Goal: Task Accomplishment & Management: Manage account settings

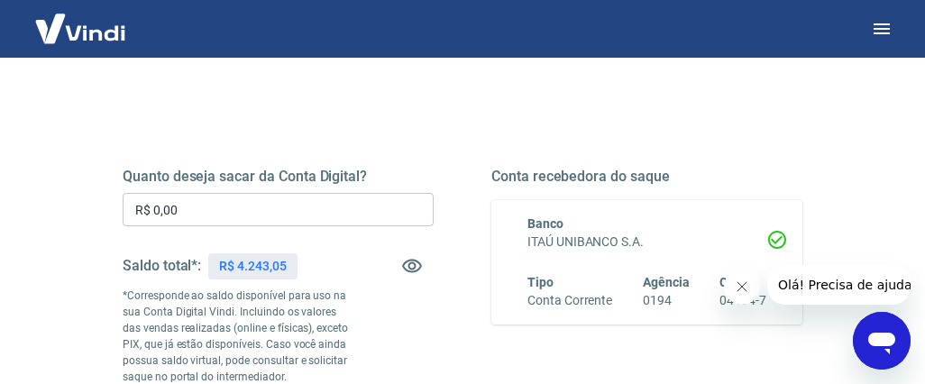
scroll to position [196, 0]
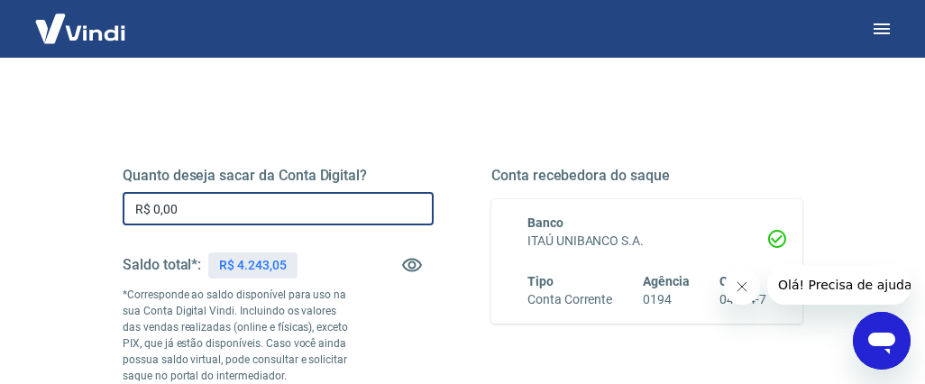
click at [188, 206] on input "R$ 0,00" at bounding box center [278, 208] width 311 height 33
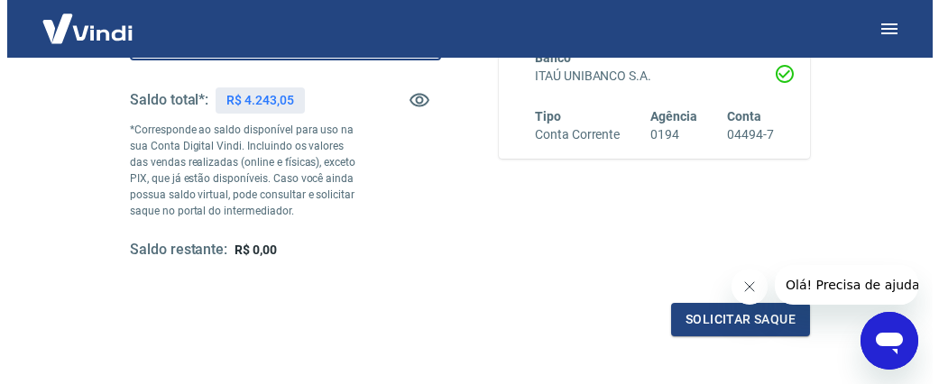
scroll to position [521, 0]
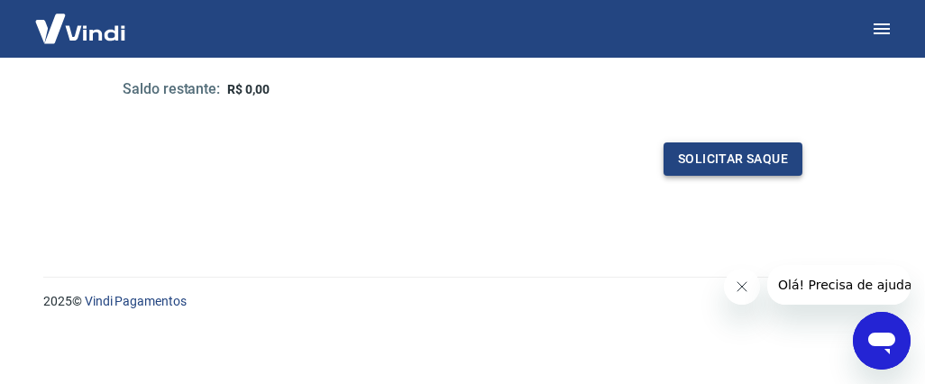
type input "R$ 4.243,05"
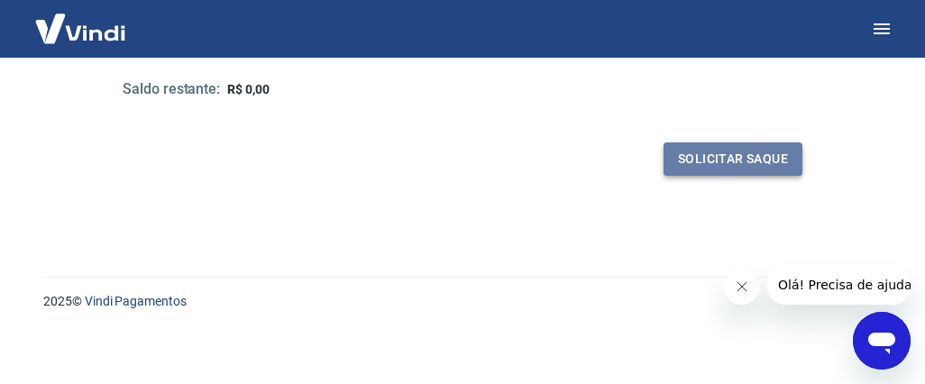
click at [725, 153] on button "Solicitar saque" at bounding box center [733, 158] width 139 height 33
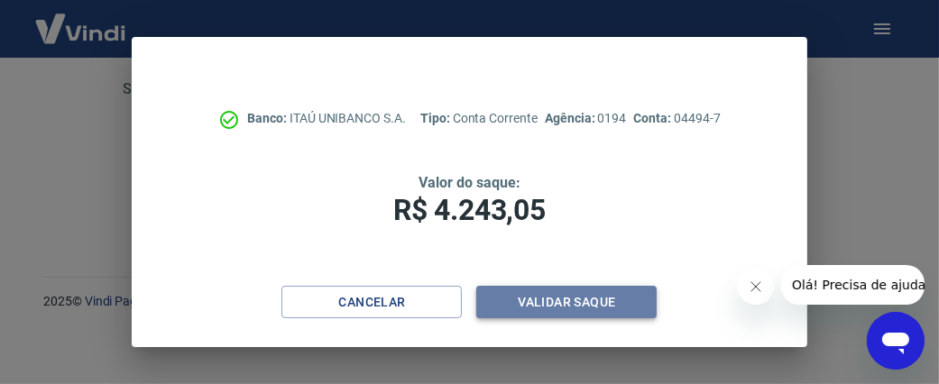
click at [567, 300] on button "Validar saque" at bounding box center [566, 302] width 180 height 33
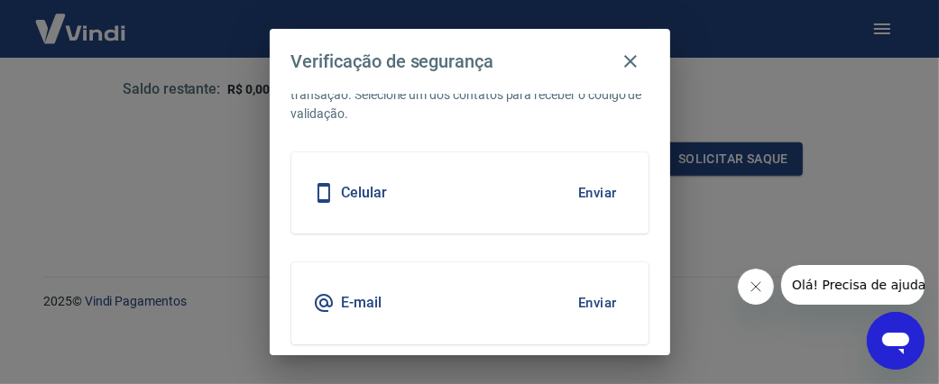
scroll to position [60, 0]
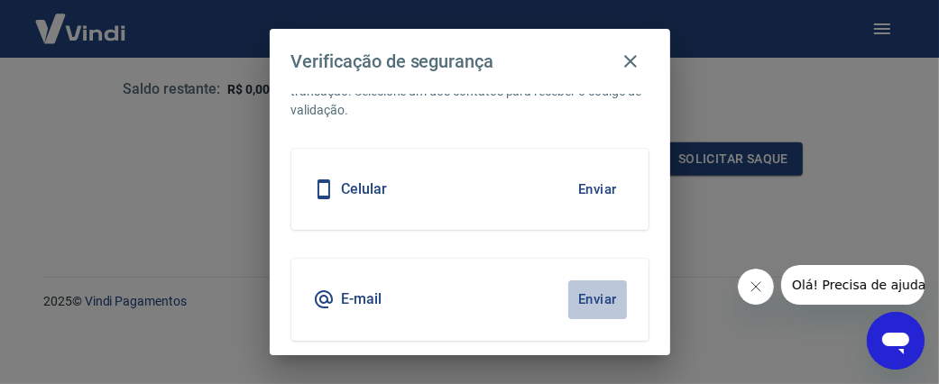
click at [574, 295] on button "Enviar" at bounding box center [597, 299] width 59 height 38
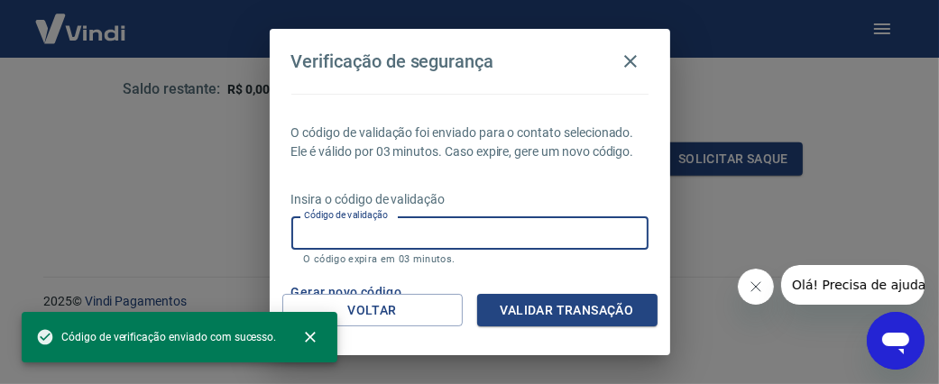
click at [470, 250] on input "Código de validação" at bounding box center [469, 232] width 357 height 33
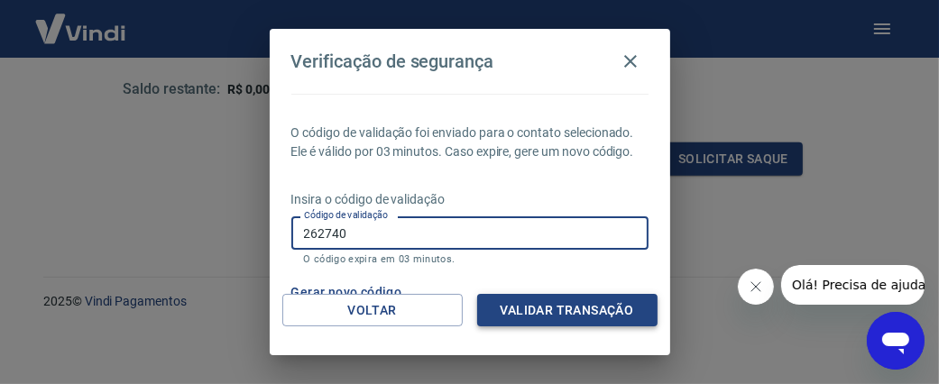
type input "262740"
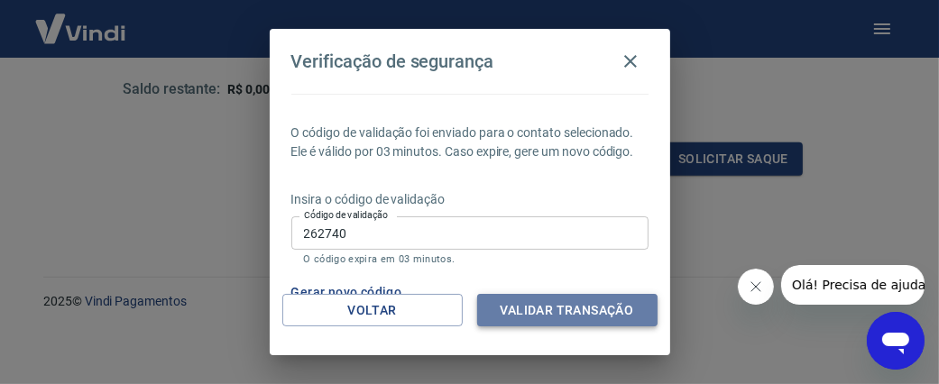
click at [566, 300] on button "Validar transação" at bounding box center [567, 310] width 180 height 33
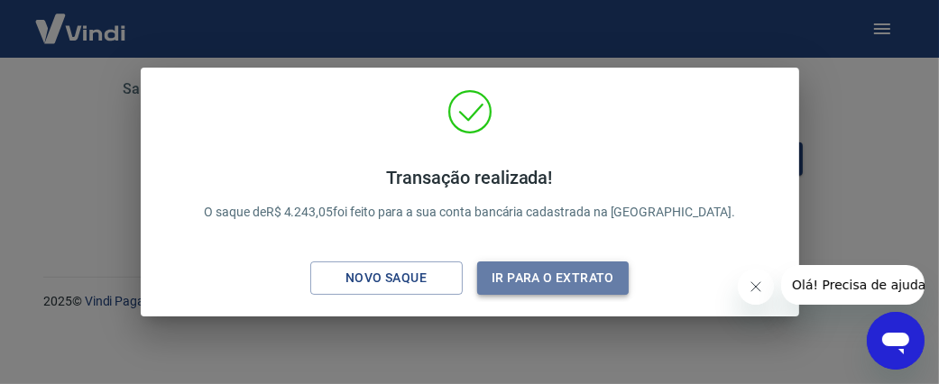
click at [520, 279] on button "Ir para o extrato" at bounding box center [553, 278] width 152 height 33
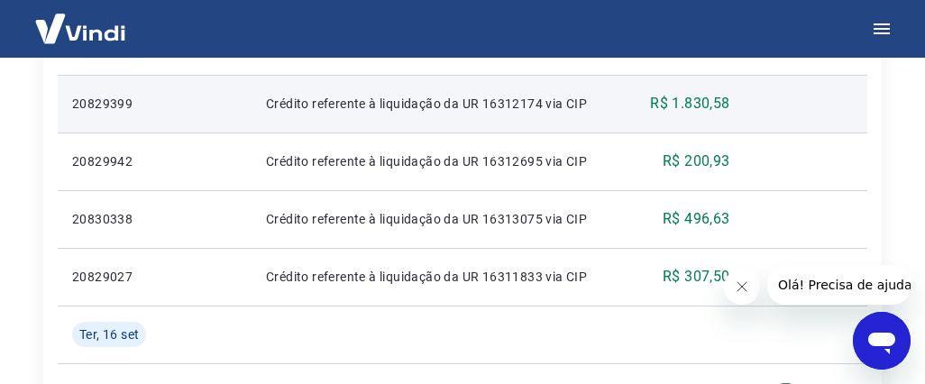
scroll to position [528, 0]
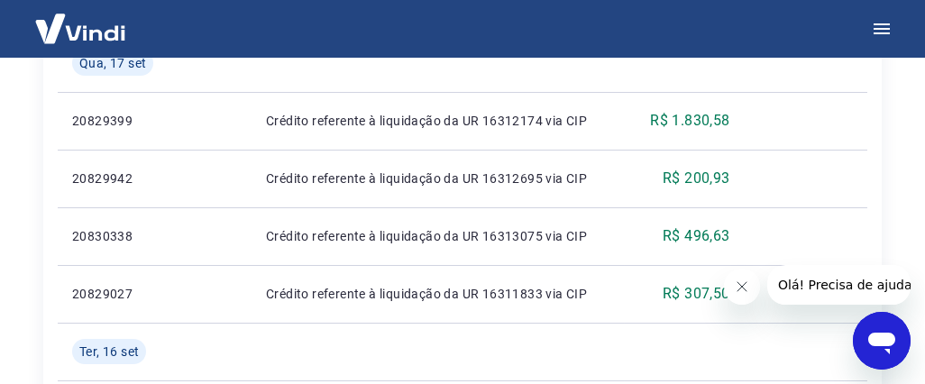
click at [87, 27] on img at bounding box center [80, 28] width 117 height 55
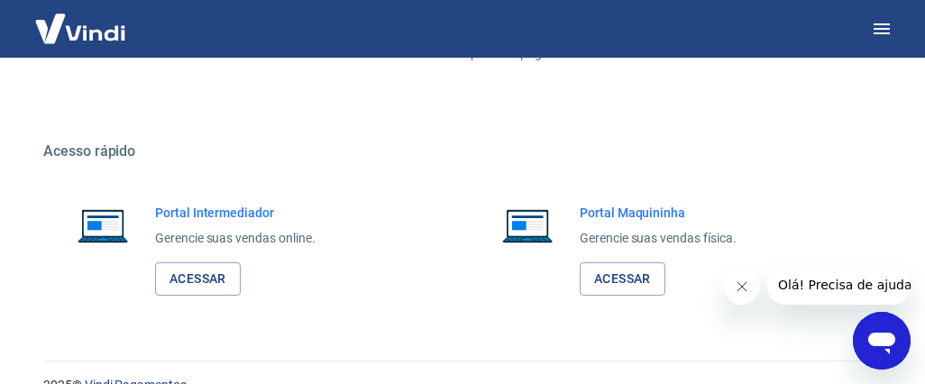
scroll to position [1074, 0]
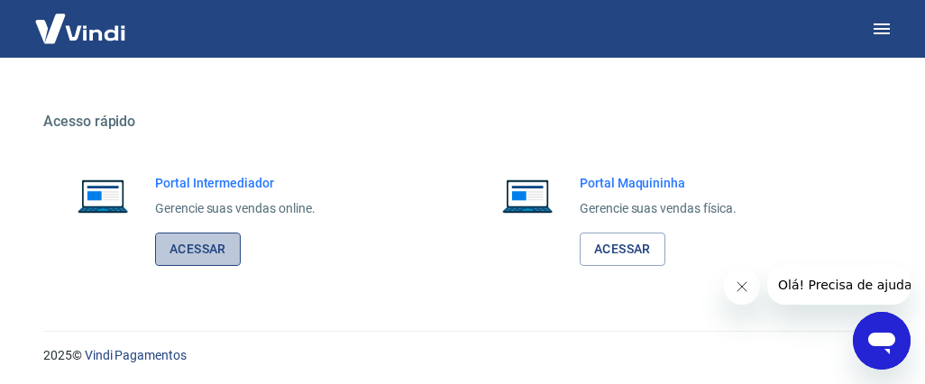
click at [197, 246] on link "Acessar" at bounding box center [198, 249] width 86 height 33
